Goal: Complete application form

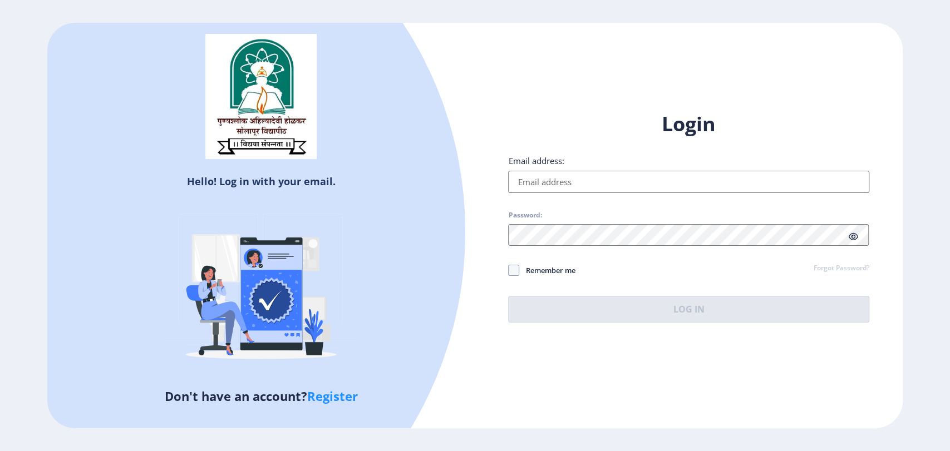
type input "[EMAIL_ADDRESS][DOMAIN_NAME]"
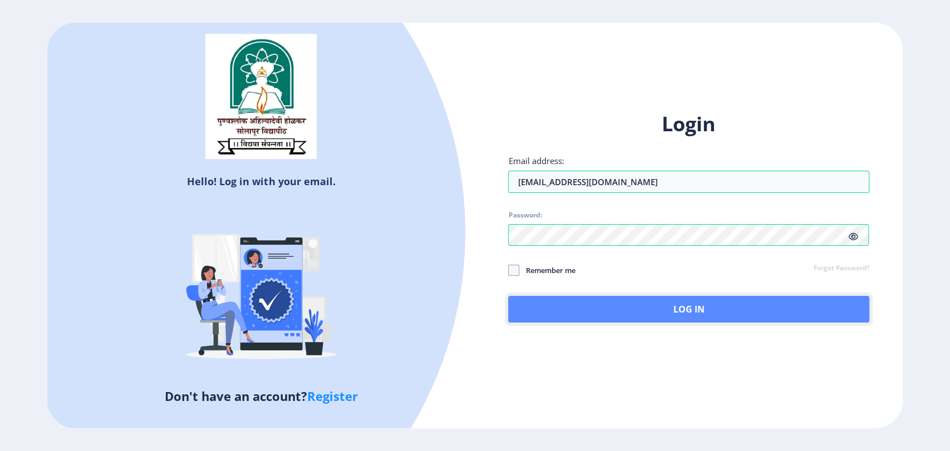
click at [696, 313] on button "Log In" at bounding box center [688, 309] width 361 height 27
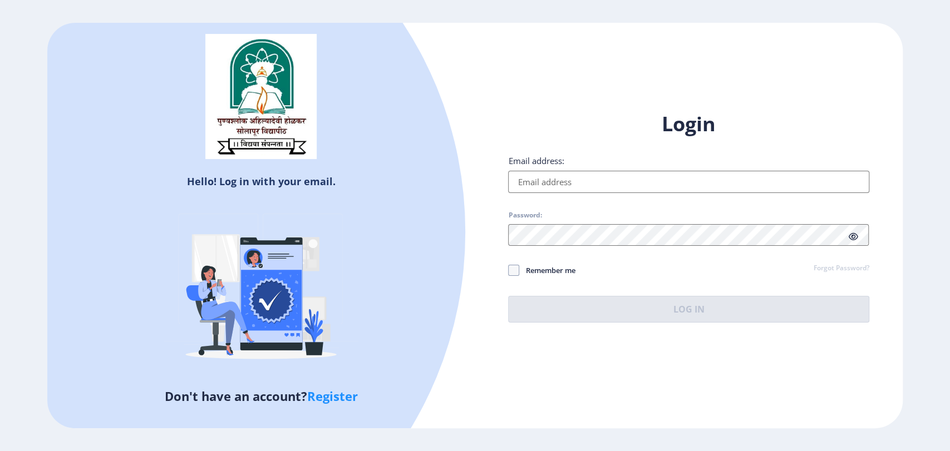
type input "[EMAIL_ADDRESS][DOMAIN_NAME]"
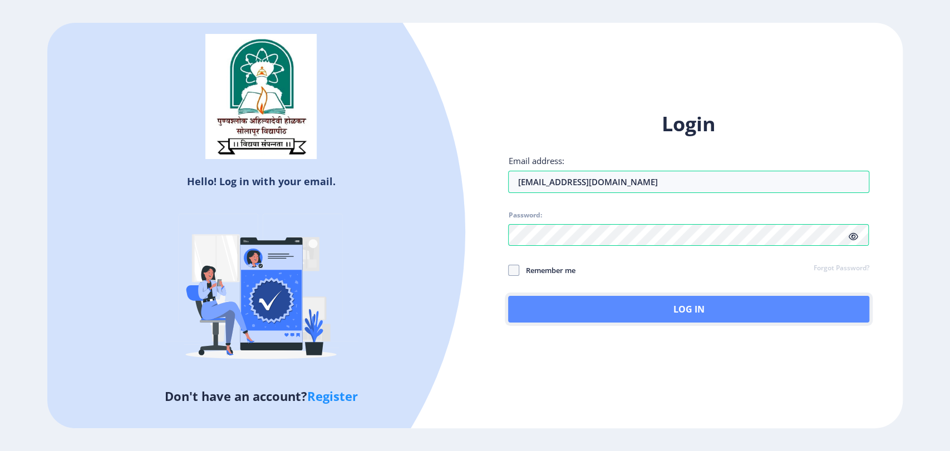
click at [684, 308] on button "Log In" at bounding box center [688, 309] width 361 height 27
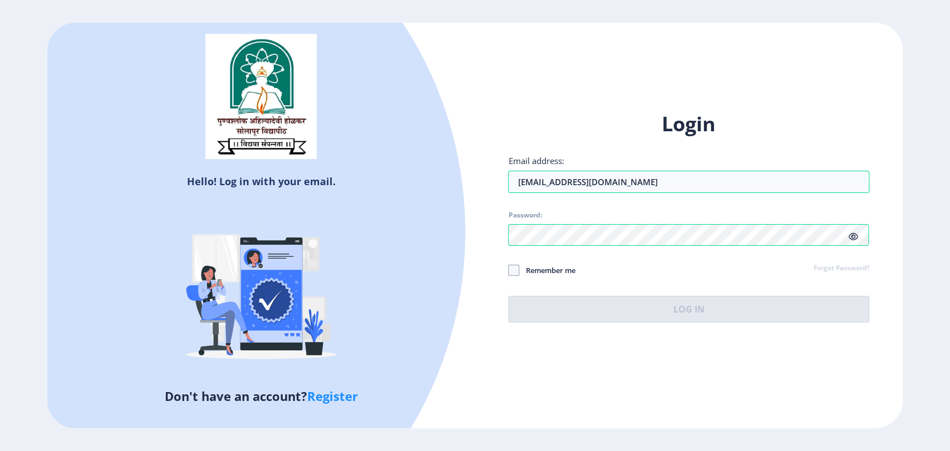
click at [853, 235] on icon at bounding box center [853, 237] width 9 height 8
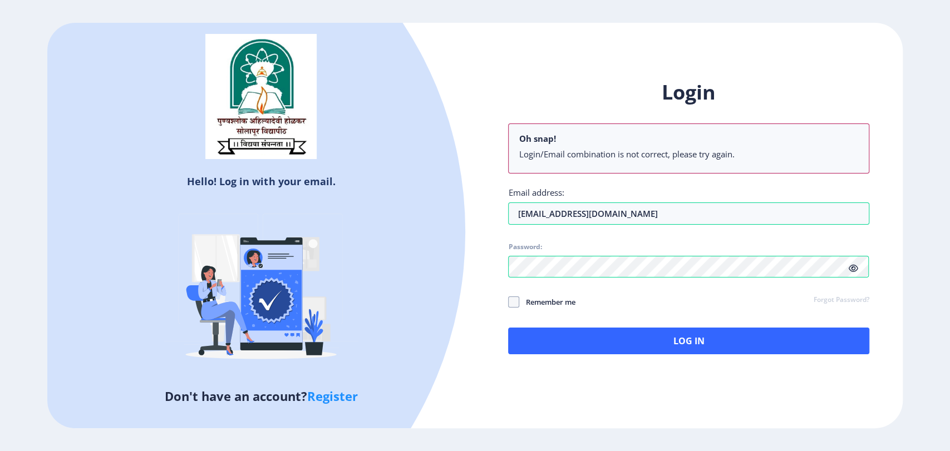
click at [853, 264] on icon at bounding box center [853, 268] width 9 height 8
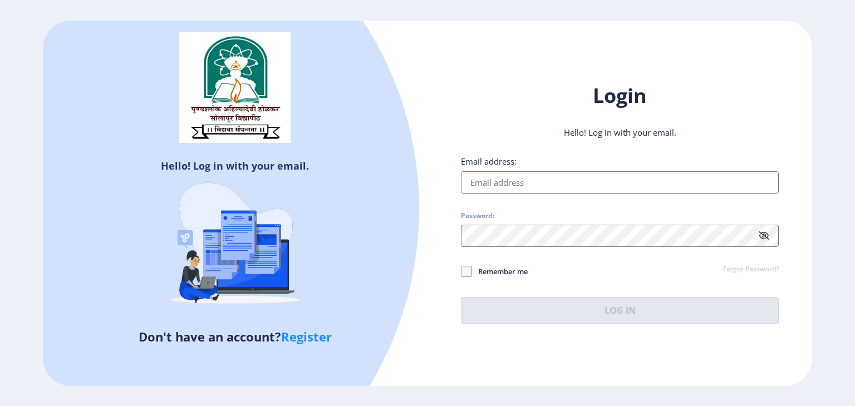
type input "aparna@edulab.in"
click at [631, 303] on button "Log In" at bounding box center [620, 310] width 318 height 27
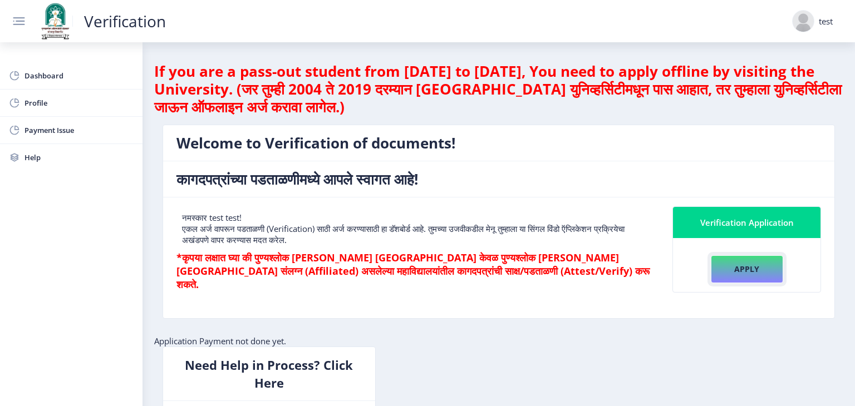
click at [757, 270] on button "Apply" at bounding box center [747, 269] width 72 height 28
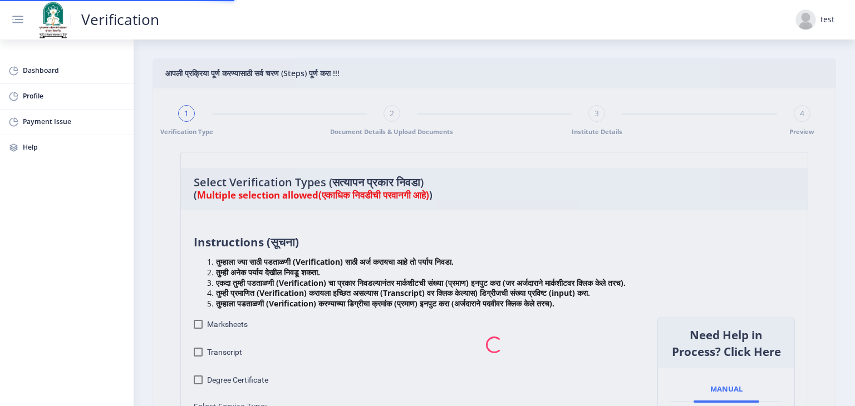
checkbox input "true"
type input "1"
